Goal: Complete application form

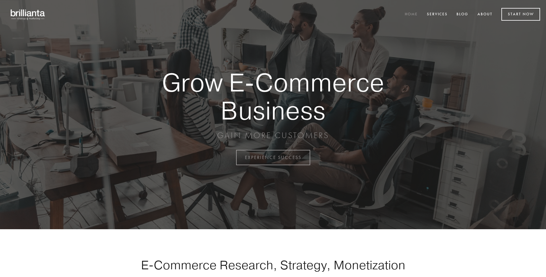
scroll to position [1548, 0]
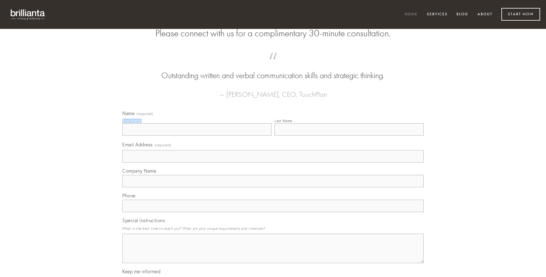
type input "[PERSON_NAME] III"
click at [349, 136] on input "Last Name" at bounding box center [348, 129] width 149 height 12
type input "[PERSON_NAME] III"
click at [273, 163] on input "Email Address (required)" at bounding box center [272, 156] width 301 height 12
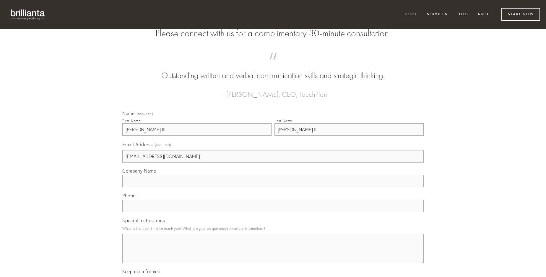
type input "[EMAIL_ADDRESS][DOMAIN_NAME]"
click at [273, 188] on input "Company Name" at bounding box center [272, 181] width 301 height 12
type input "aequus"
click at [273, 212] on input "text" at bounding box center [272, 206] width 301 height 12
click at [273, 254] on textarea "Special Instructions" at bounding box center [272, 249] width 301 height 30
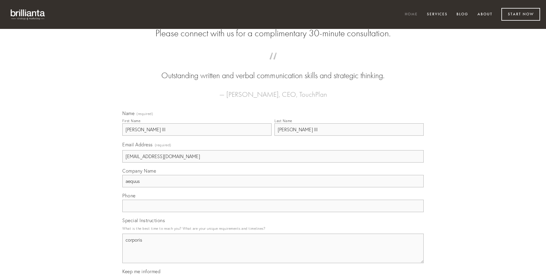
type textarea "corporis"
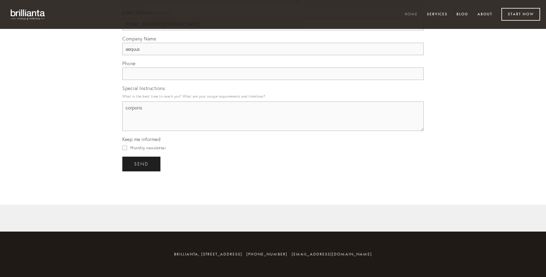
click at [142, 164] on span "send" at bounding box center [141, 164] width 14 height 5
